Goal: Transaction & Acquisition: Purchase product/service

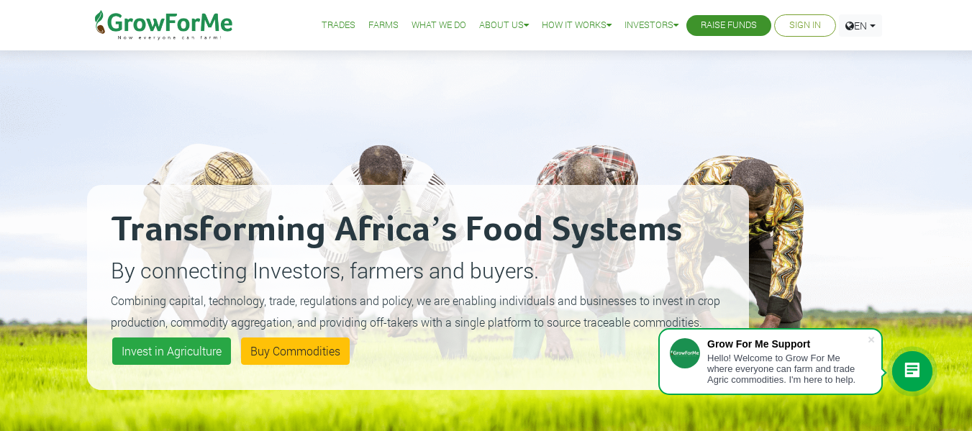
click at [792, 18] on link "Sign In" at bounding box center [805, 25] width 32 height 15
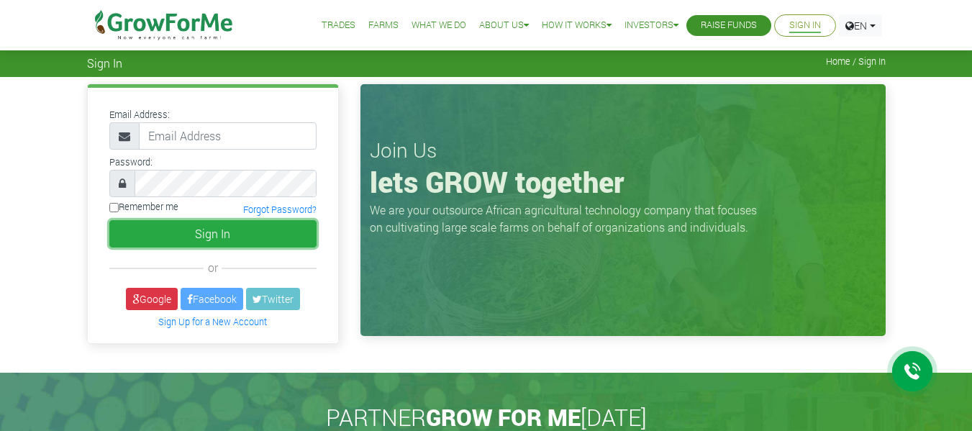
click at [196, 228] on button "Sign In" at bounding box center [212, 233] width 207 height 27
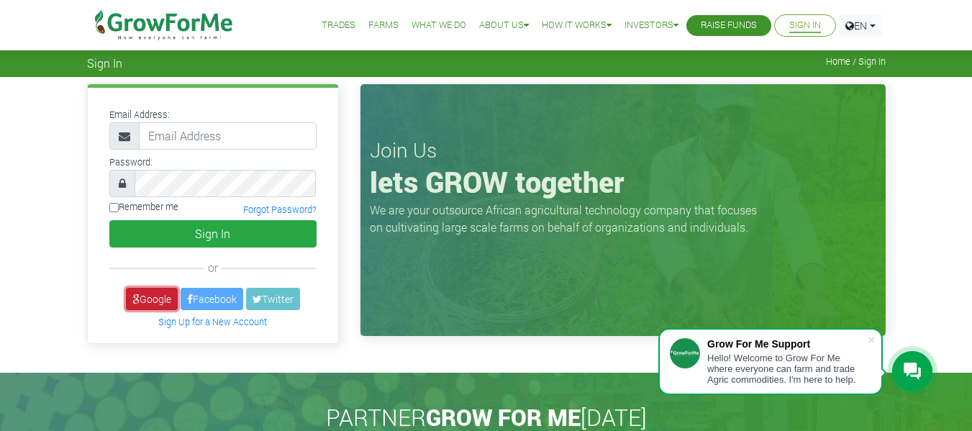
click at [143, 299] on link "Google" at bounding box center [152, 299] width 52 height 22
click at [132, 299] on icon at bounding box center [135, 299] width 7 height 10
click at [150, 304] on link "Google" at bounding box center [152, 299] width 52 height 22
click at [158, 296] on link "Google" at bounding box center [152, 299] width 52 height 22
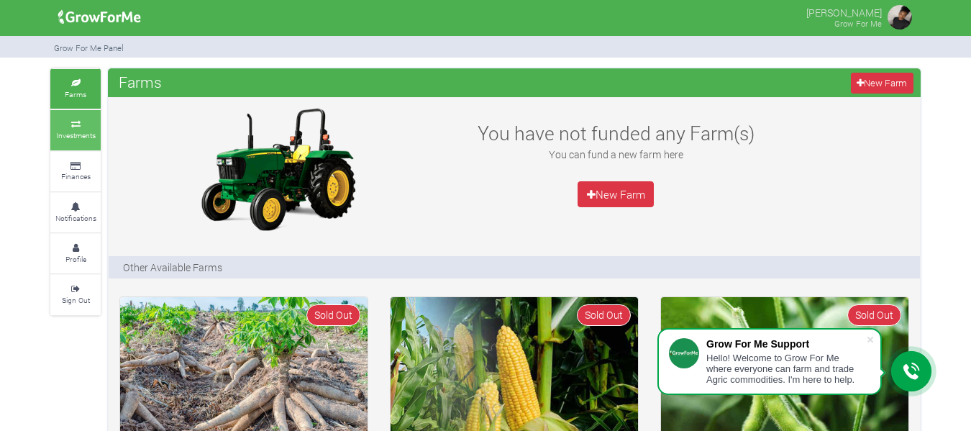
click at [90, 132] on small "Investments" at bounding box center [76, 135] width 40 height 10
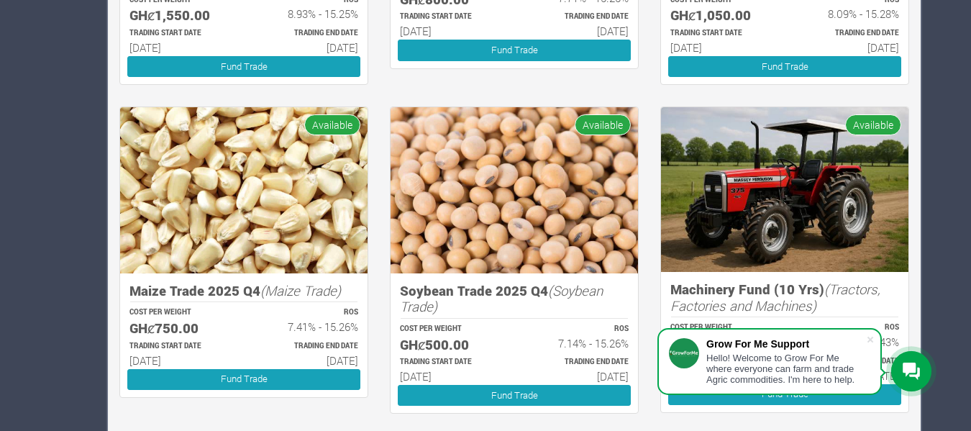
scroll to position [619, 0]
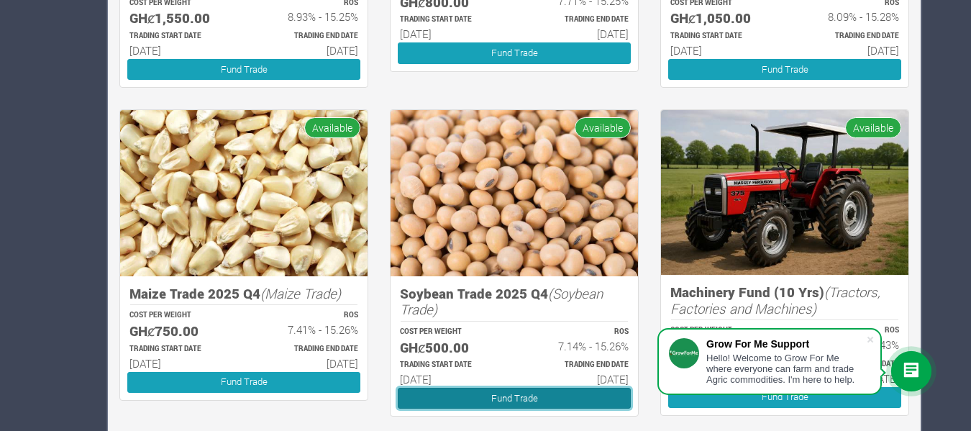
click at [445, 396] on link "Fund Trade" at bounding box center [514, 398] width 233 height 21
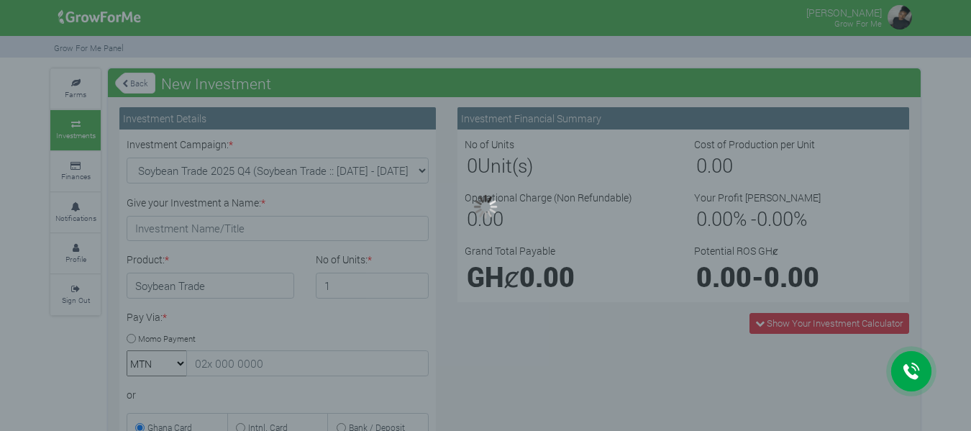
type input "1"
